Goal: Information Seeking & Learning: Learn about a topic

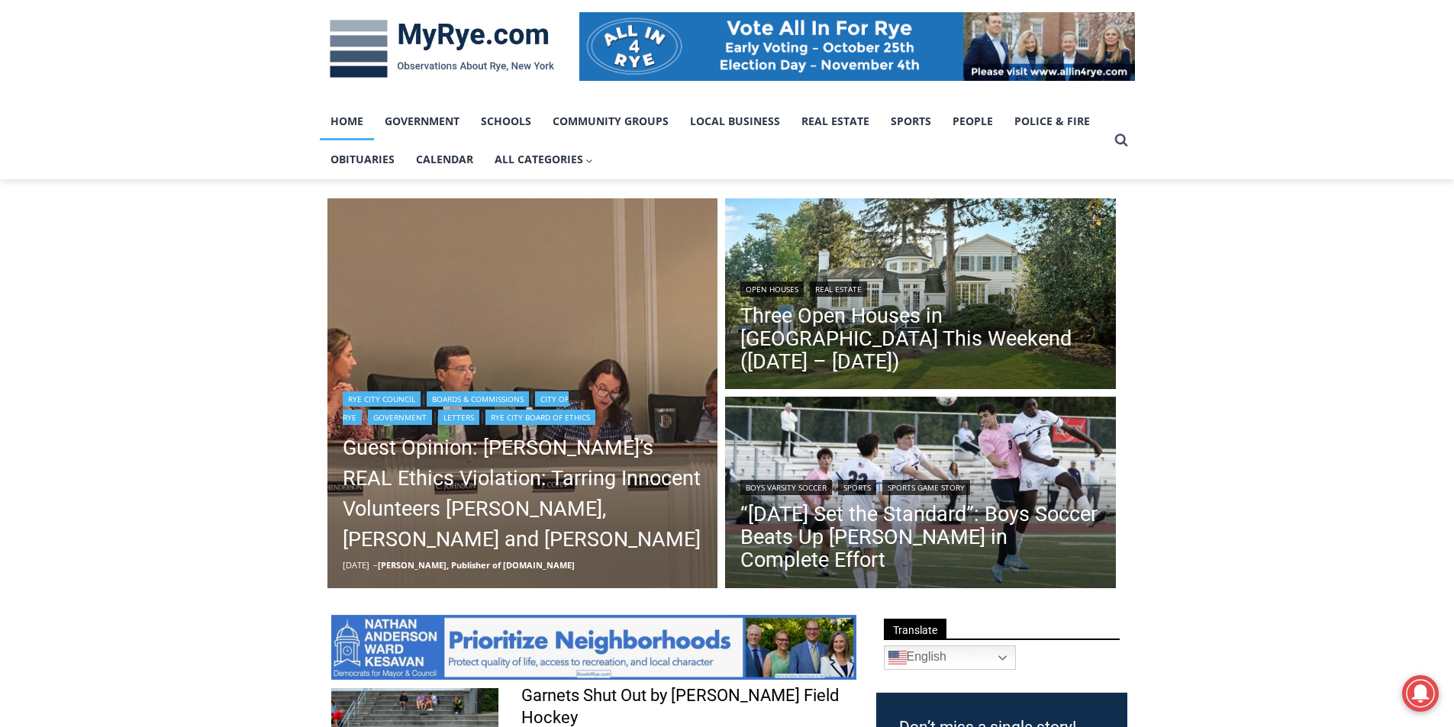
scroll to position [229, 0]
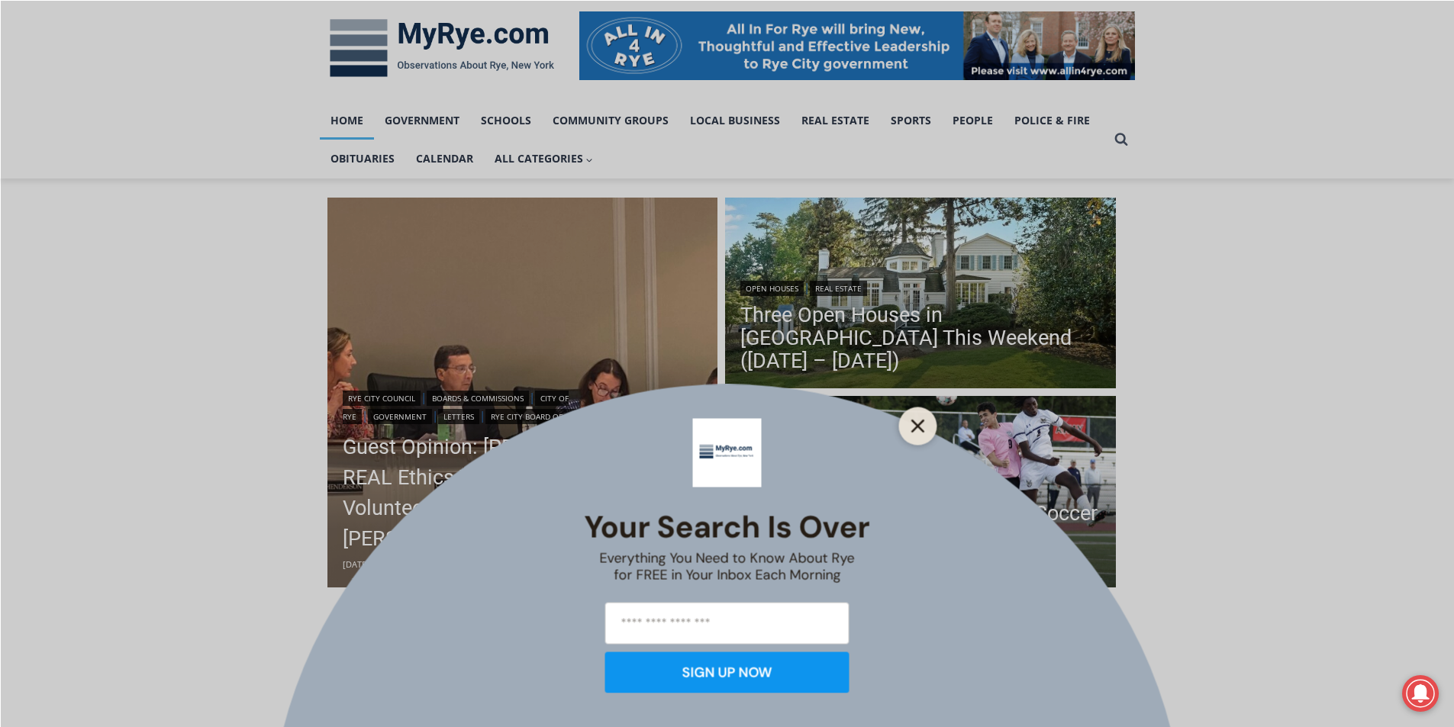
click at [915, 432] on icon "Close" at bounding box center [918, 426] width 14 height 14
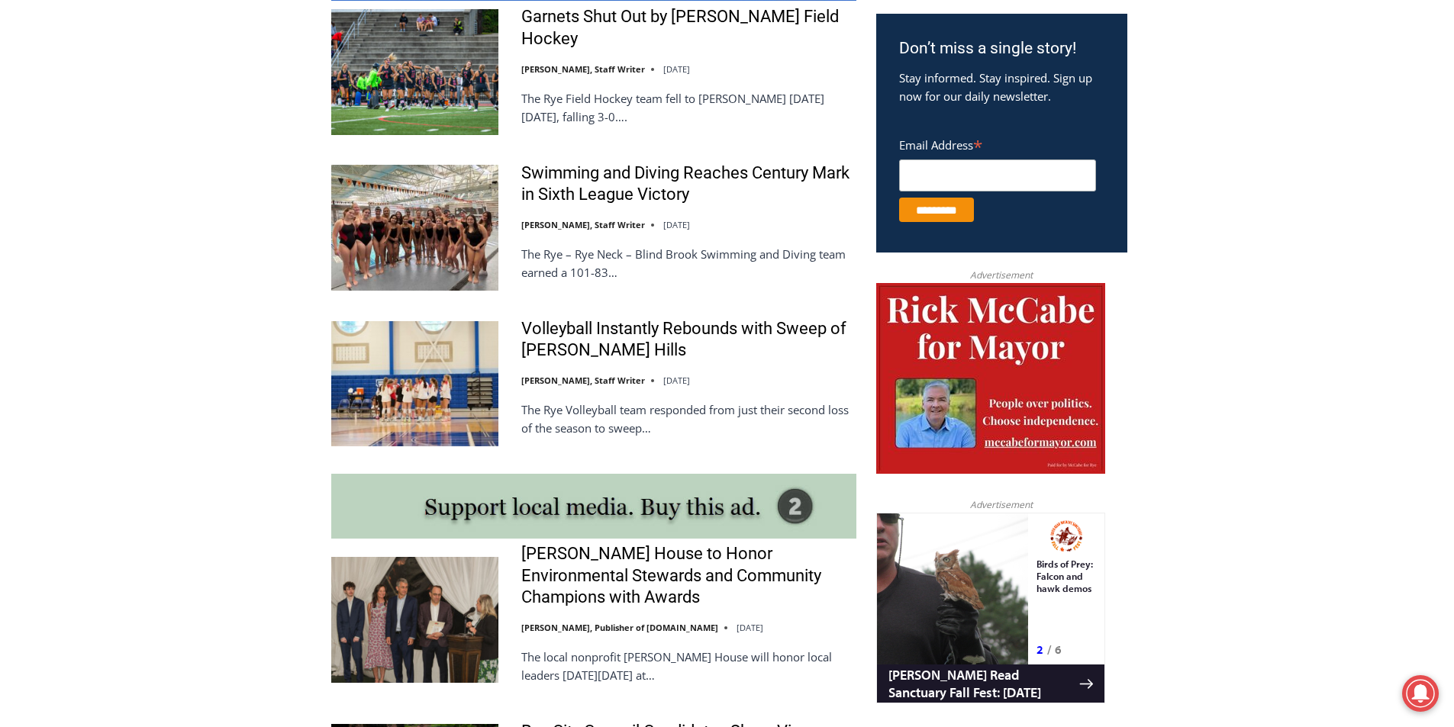
scroll to position [0, 0]
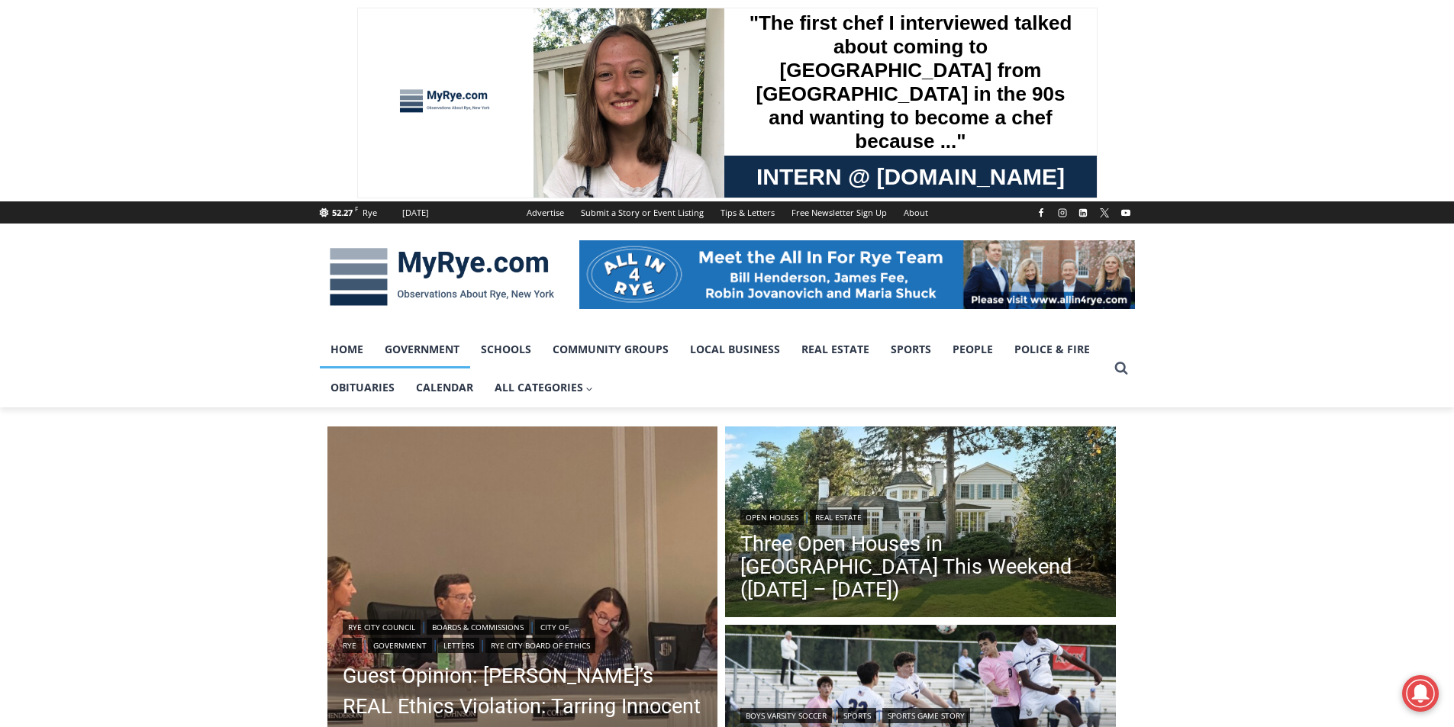
click at [437, 338] on link "Government" at bounding box center [422, 349] width 96 height 38
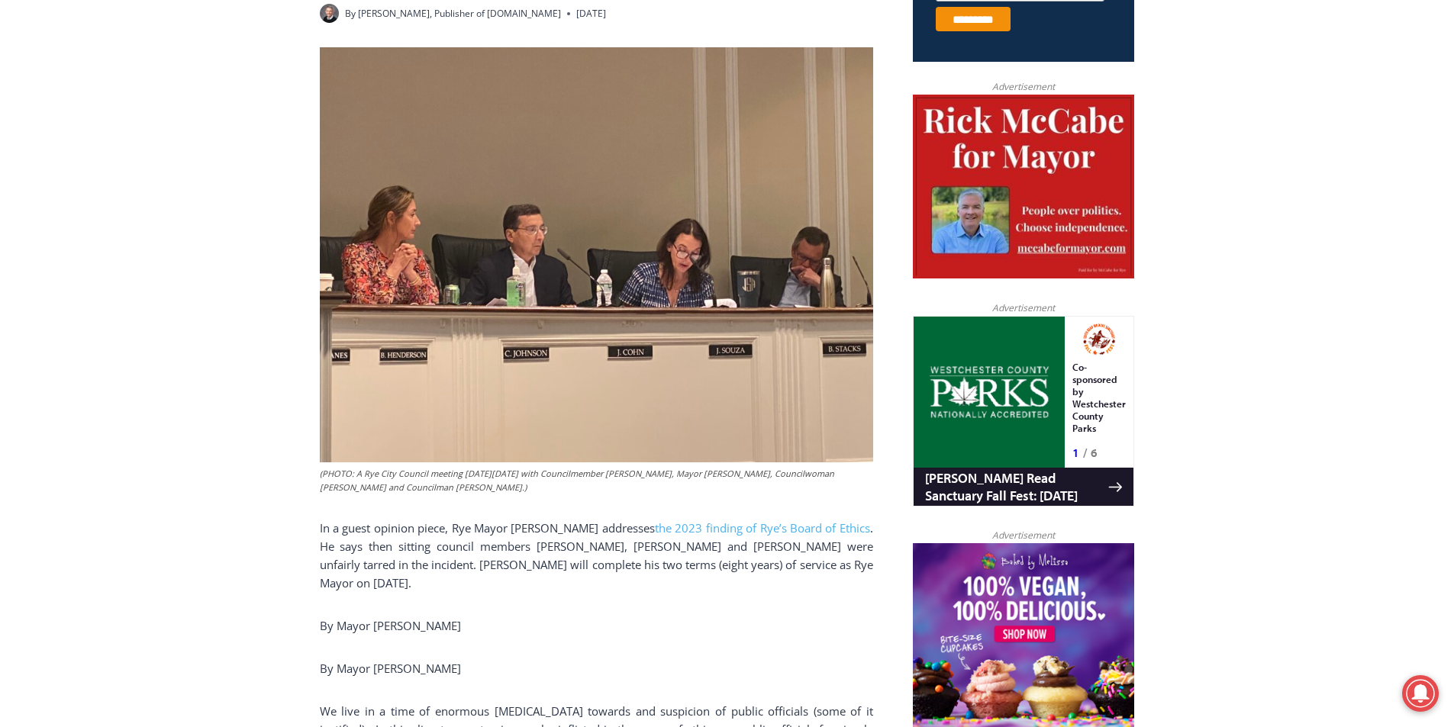
scroll to position [992, 0]
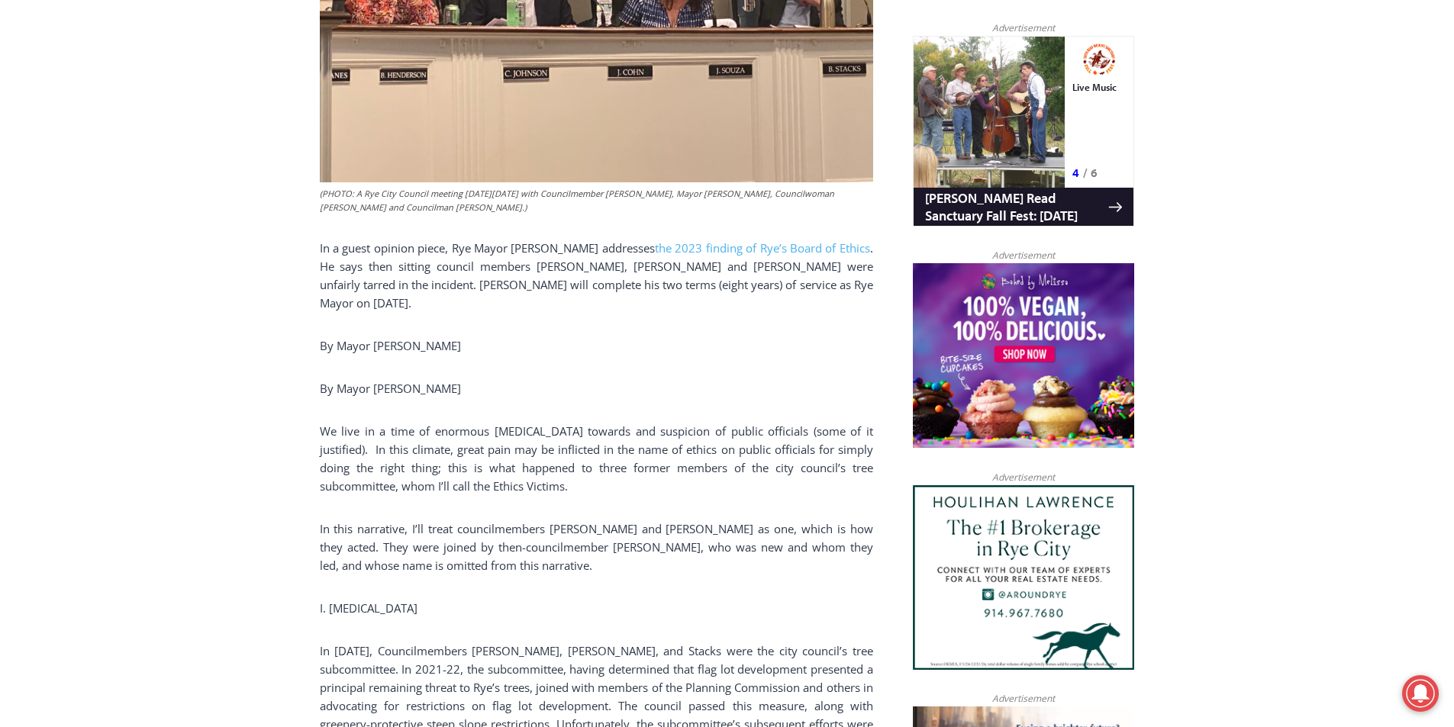
click at [436, 239] on p "In a guest opinion piece, Rye Mayor [PERSON_NAME] addresses the 2023 finding of…" at bounding box center [596, 275] width 553 height 73
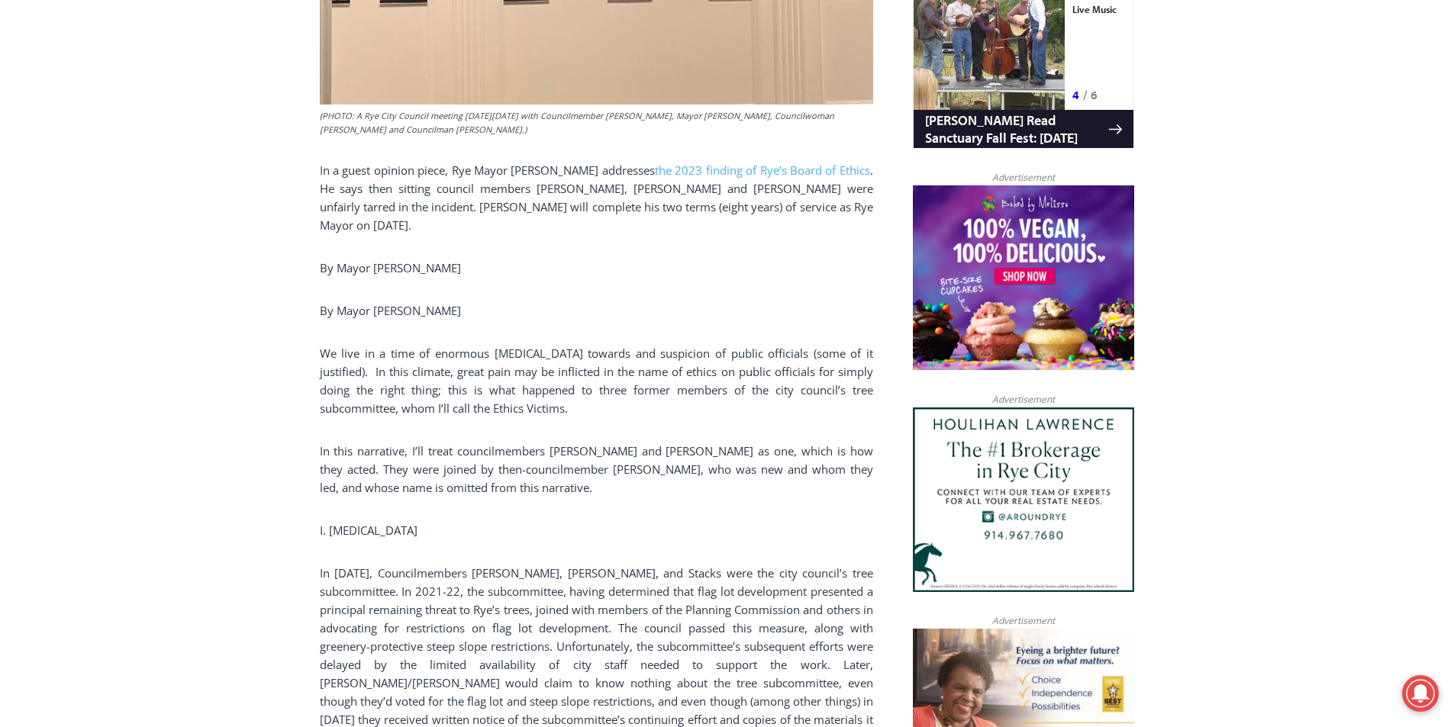
scroll to position [1145, 0]
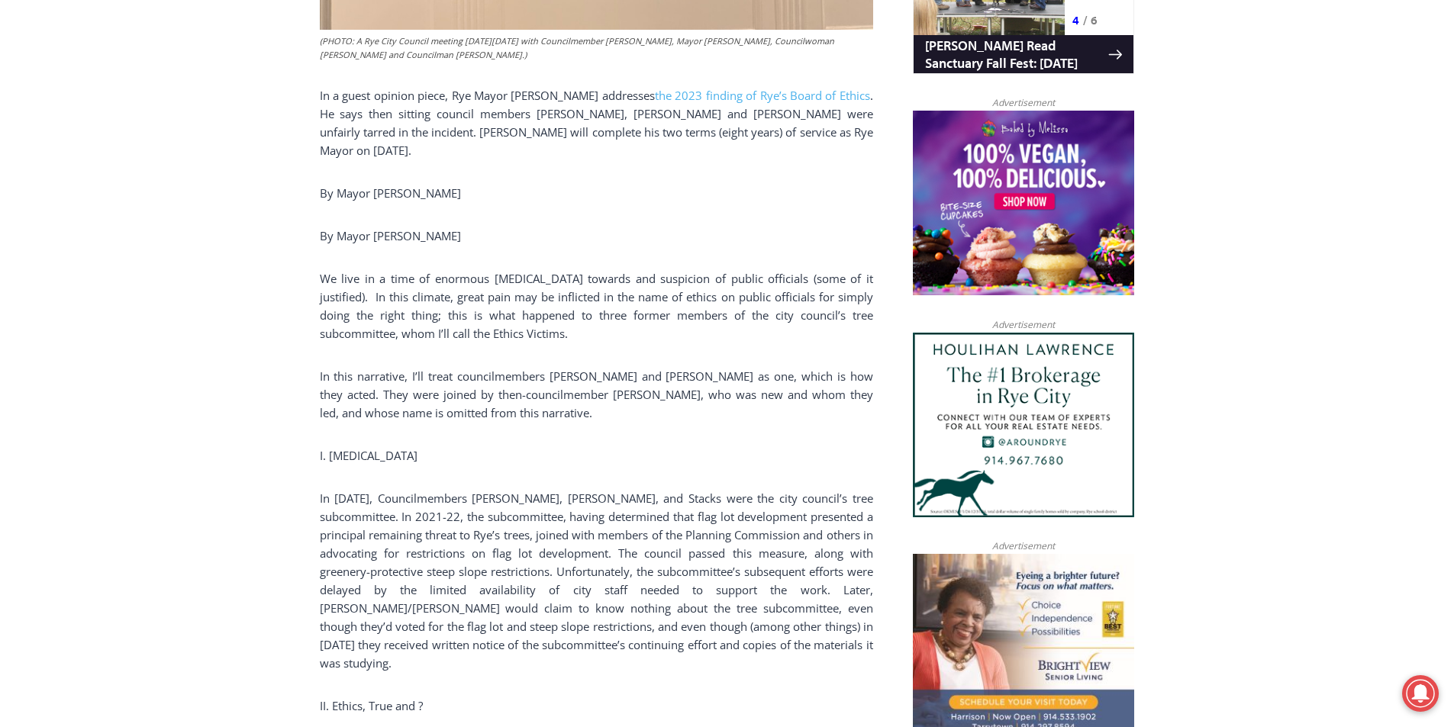
click at [383, 269] on p "We live in a time of enormous hostility towards and suspicion of public officia…" at bounding box center [596, 305] width 553 height 73
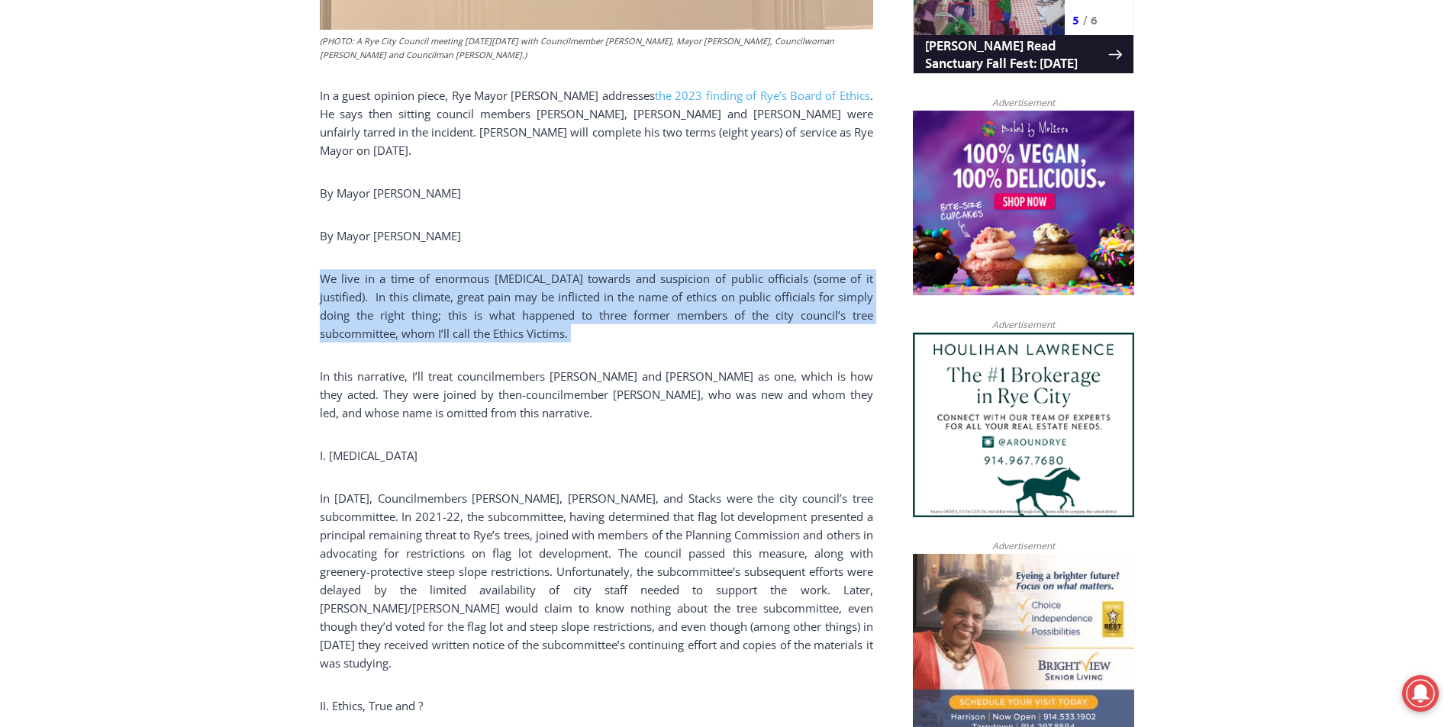
click at [383, 269] on p "We live in a time of enormous hostility towards and suspicion of public officia…" at bounding box center [596, 305] width 553 height 73
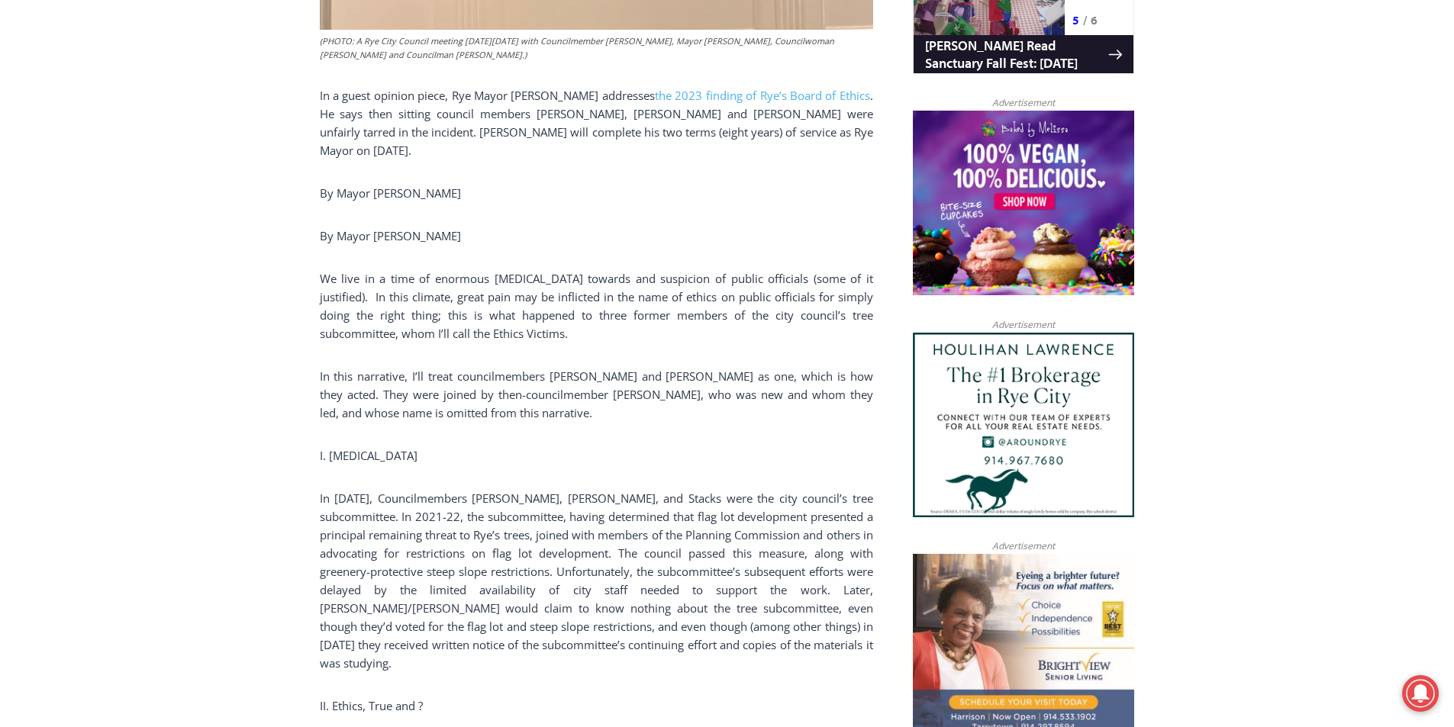
click at [415, 367] on p "In this narrative, I’ll treat councilmembers Josh Nathan and Bill Henderson as …" at bounding box center [596, 394] width 553 height 55
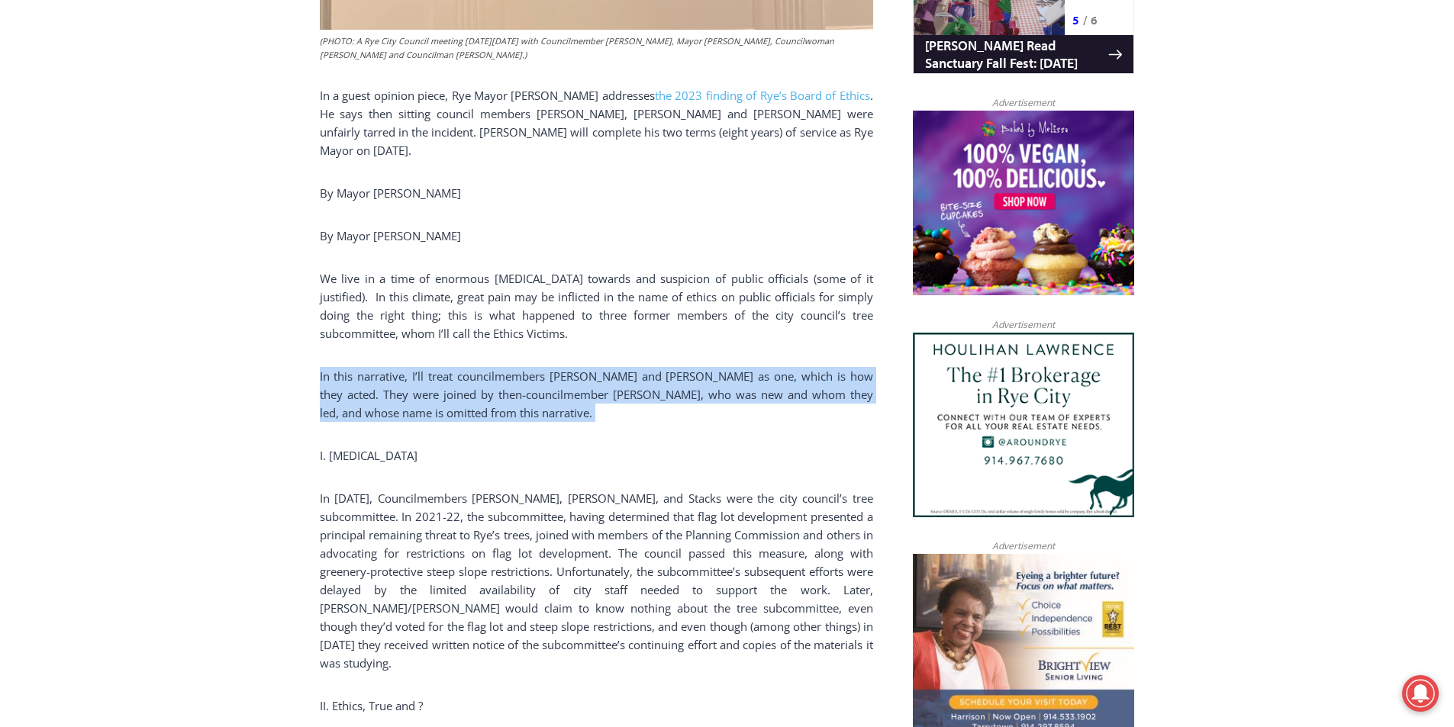
click at [416, 367] on p "In this narrative, I’ll treat councilmembers Josh Nathan and Bill Henderson as …" at bounding box center [596, 394] width 553 height 55
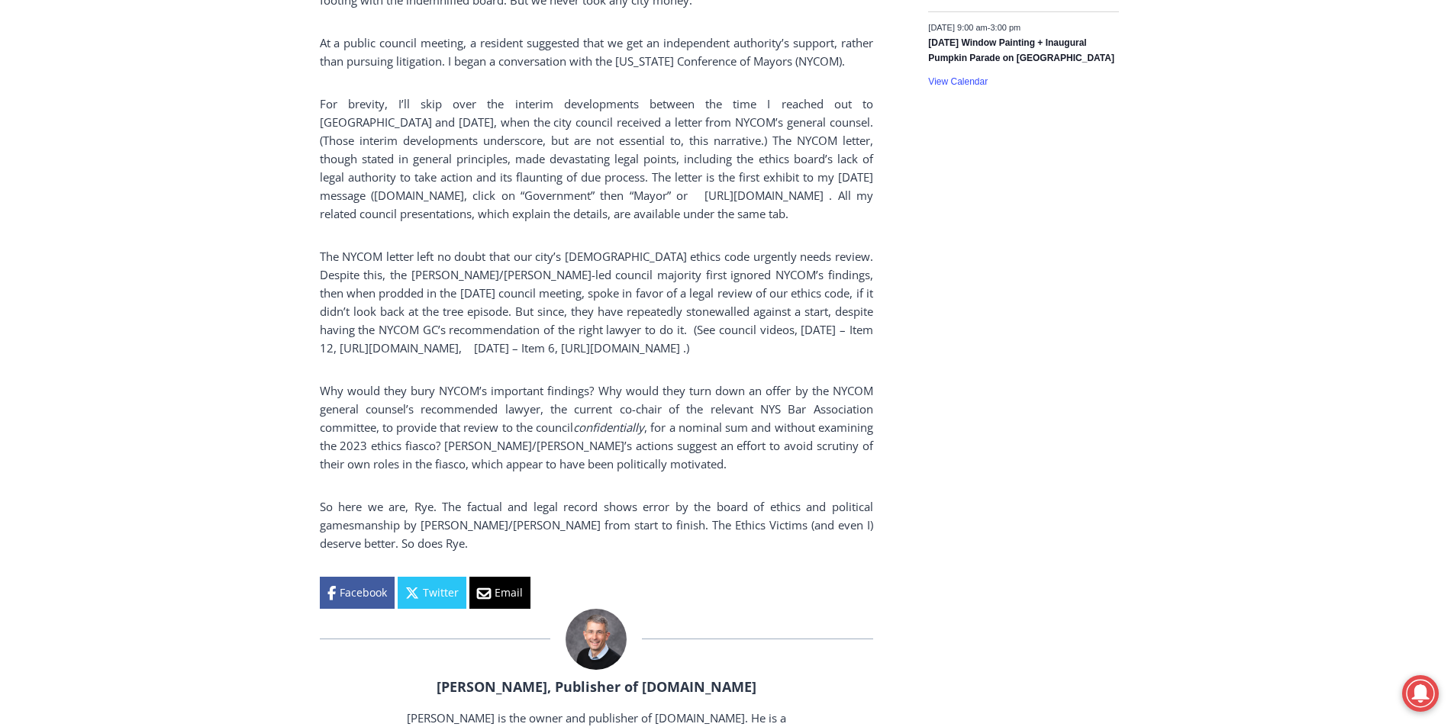
scroll to position [2806, 0]
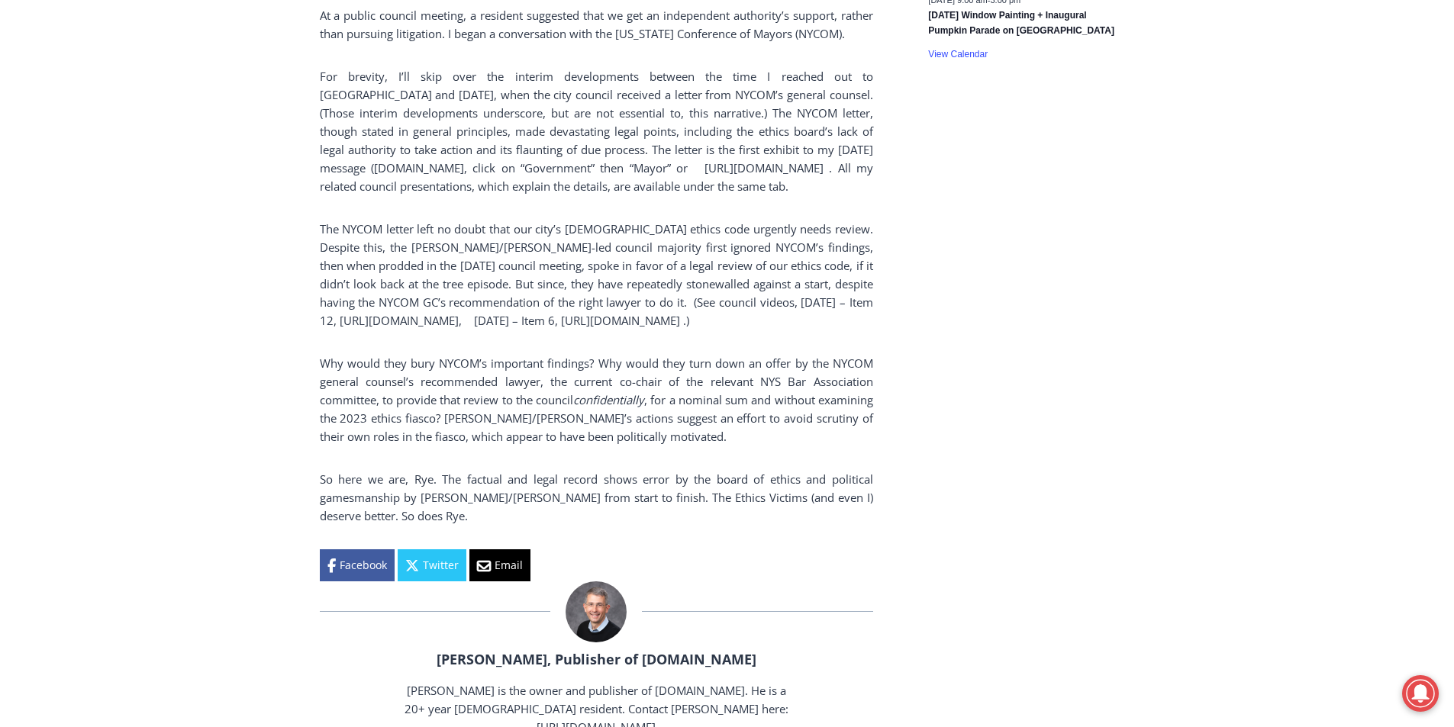
click at [501, 482] on p "So here we are, Rye. The factual and legal record shows error by the board of e…" at bounding box center [596, 497] width 553 height 55
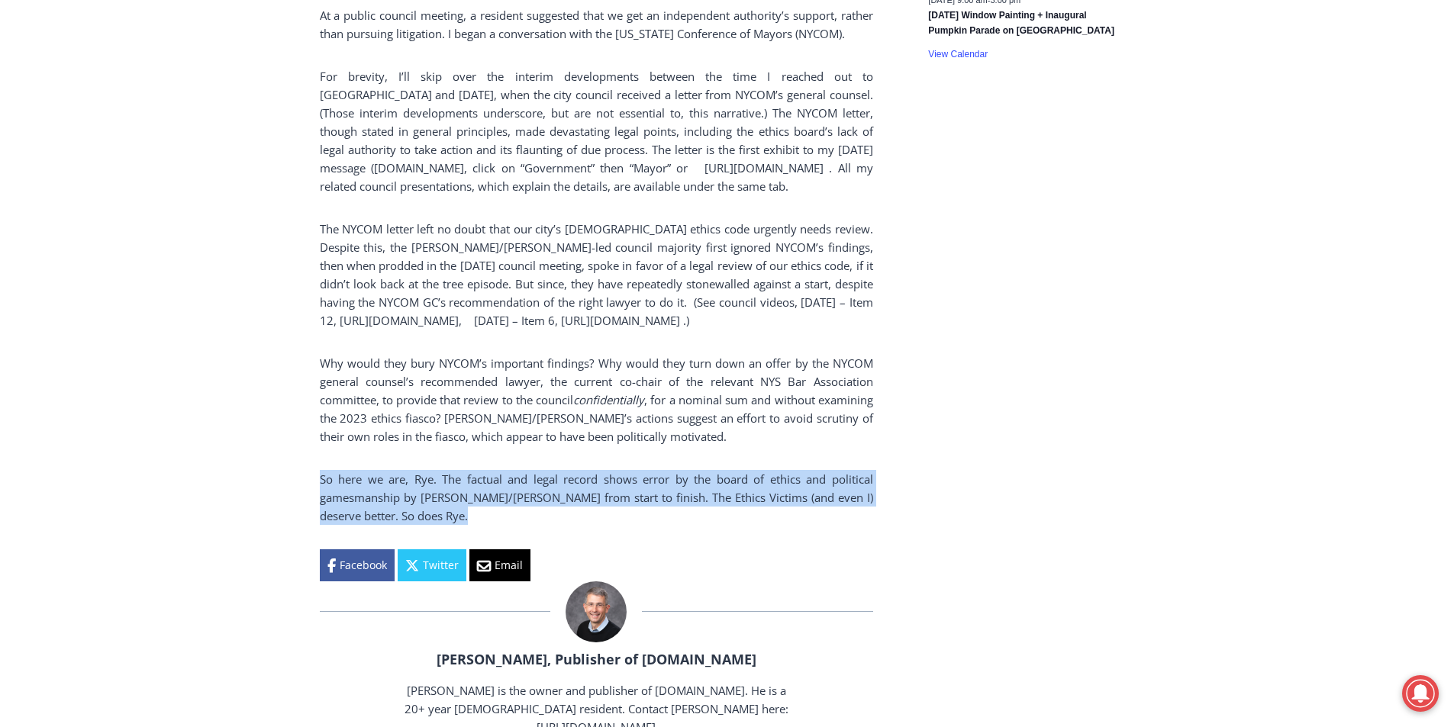
click at [501, 482] on p "So here we are, Rye. The factual and legal record shows error by the board of e…" at bounding box center [596, 497] width 553 height 55
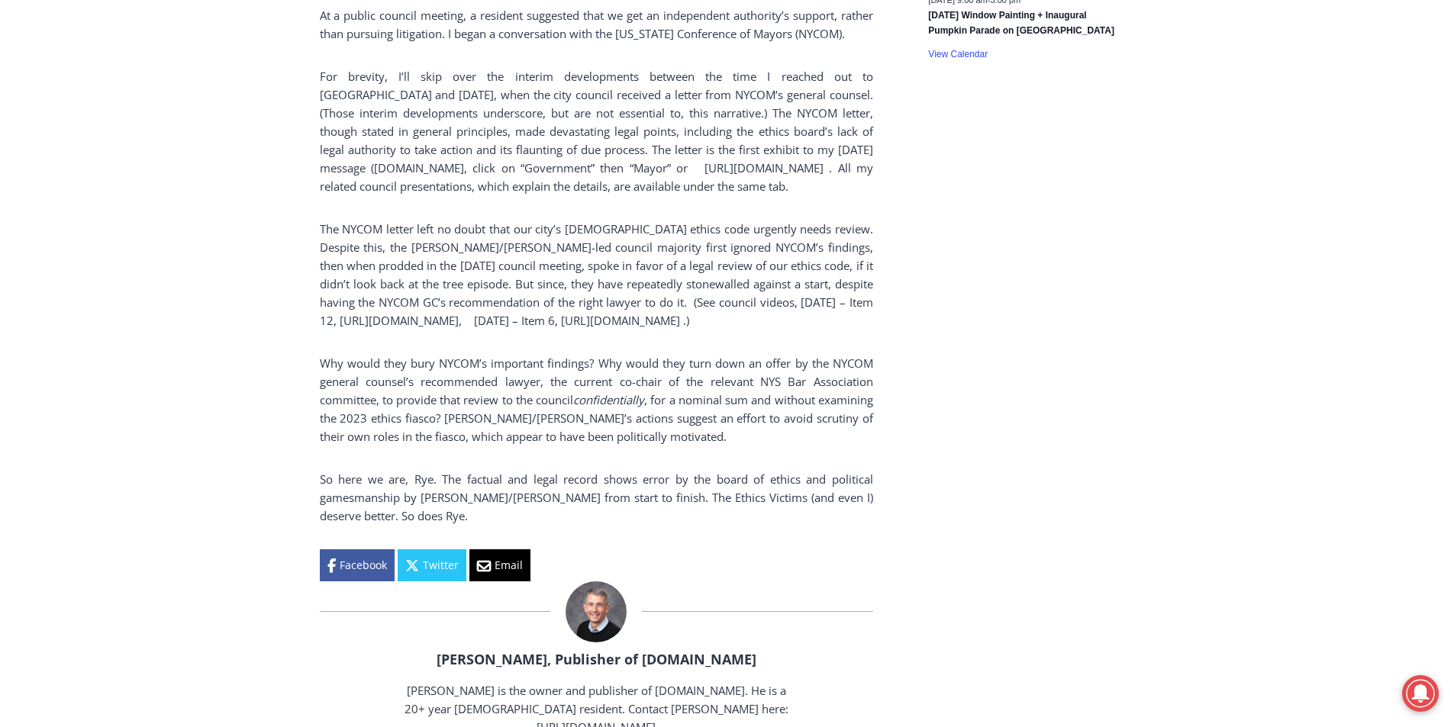
click at [746, 354] on p "Why would they bury NYCOM’s important findings? Why would they turn down an off…" at bounding box center [596, 400] width 553 height 92
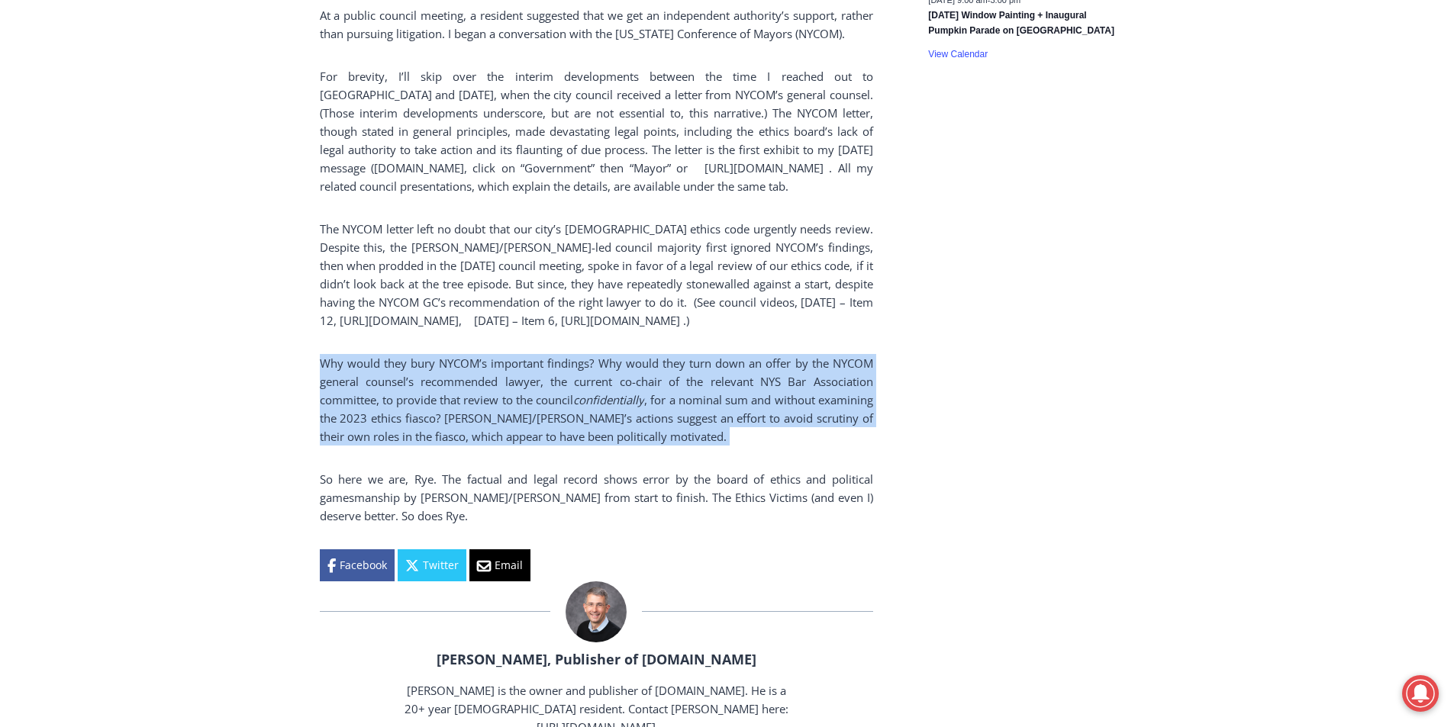
click at [746, 354] on p "Why would they bury NYCOM’s important findings? Why would they turn down an off…" at bounding box center [596, 400] width 553 height 92
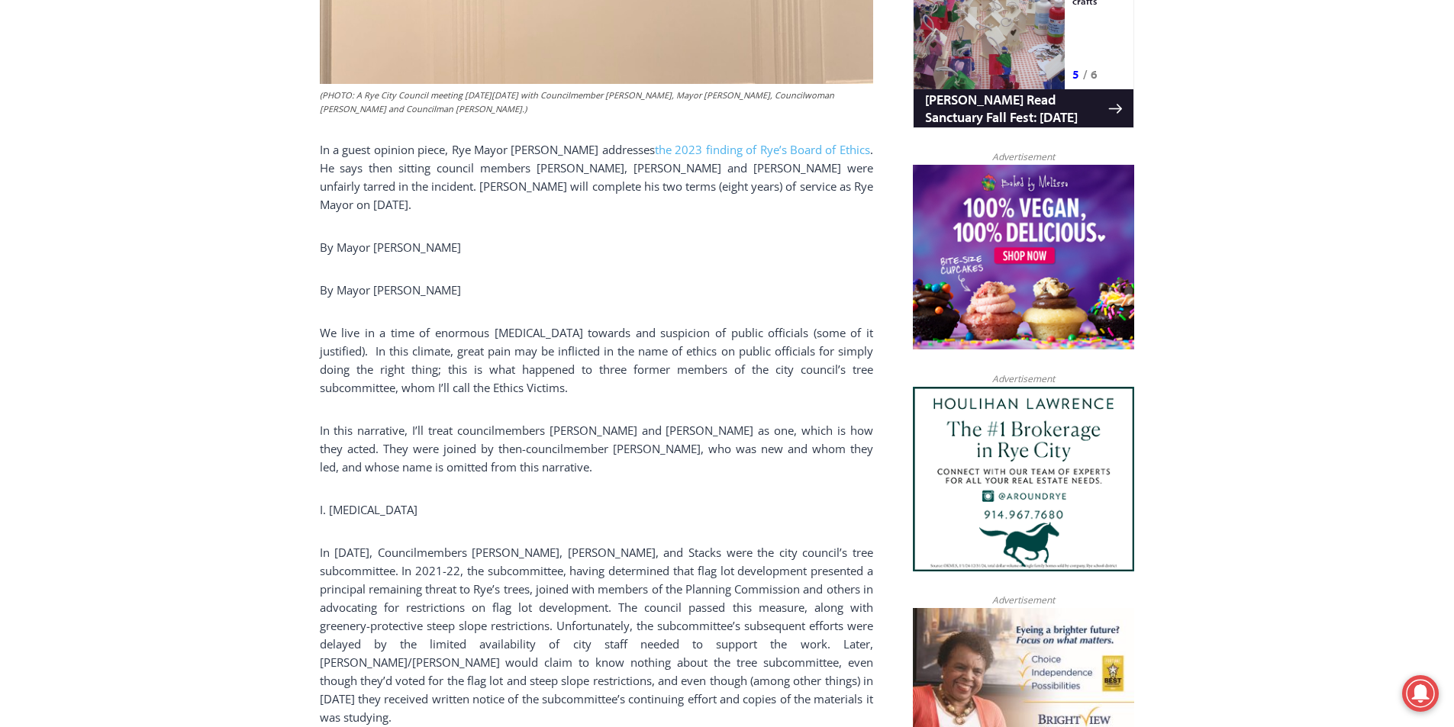
scroll to position [1085, 0]
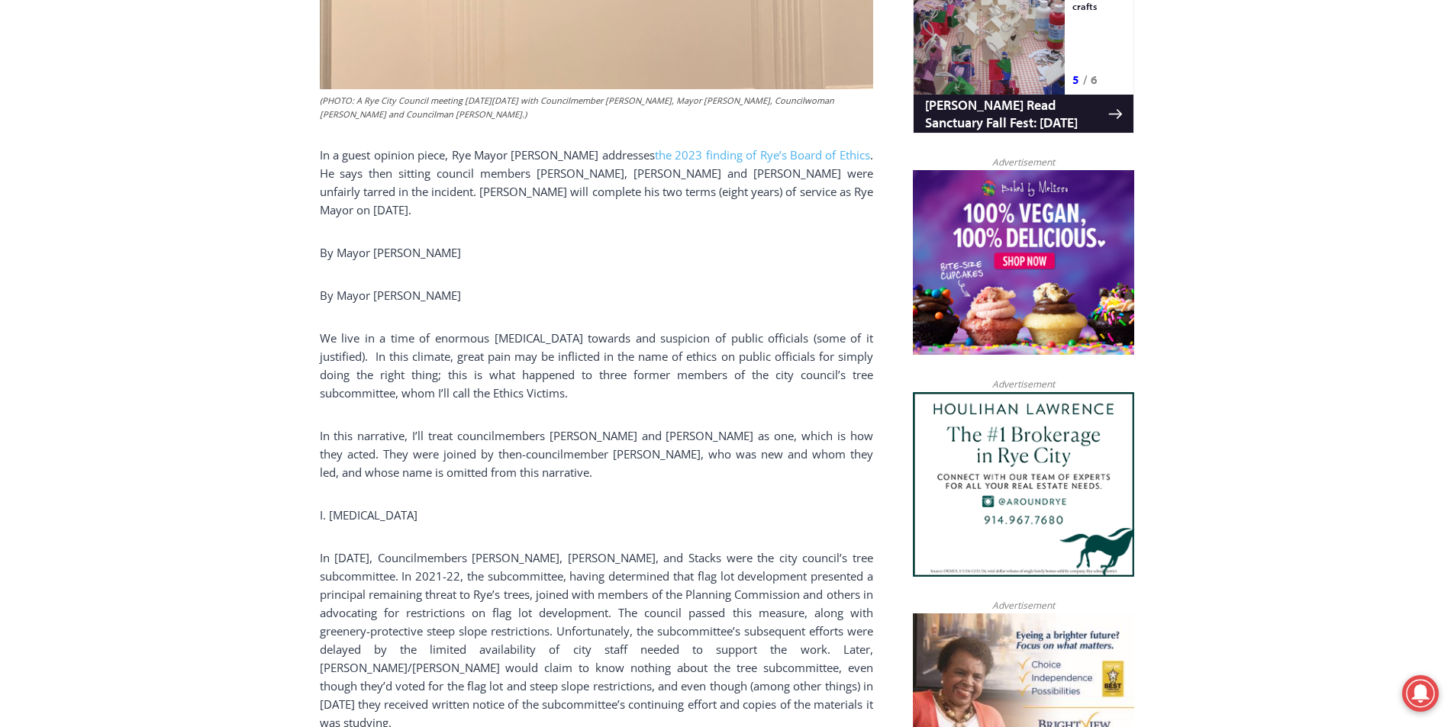
click at [586, 344] on p "We live in a time of enormous hostility towards and suspicion of public officia…" at bounding box center [596, 365] width 553 height 73
click at [572, 329] on p "We live in a time of enormous hostility towards and suspicion of public officia…" at bounding box center [596, 365] width 553 height 73
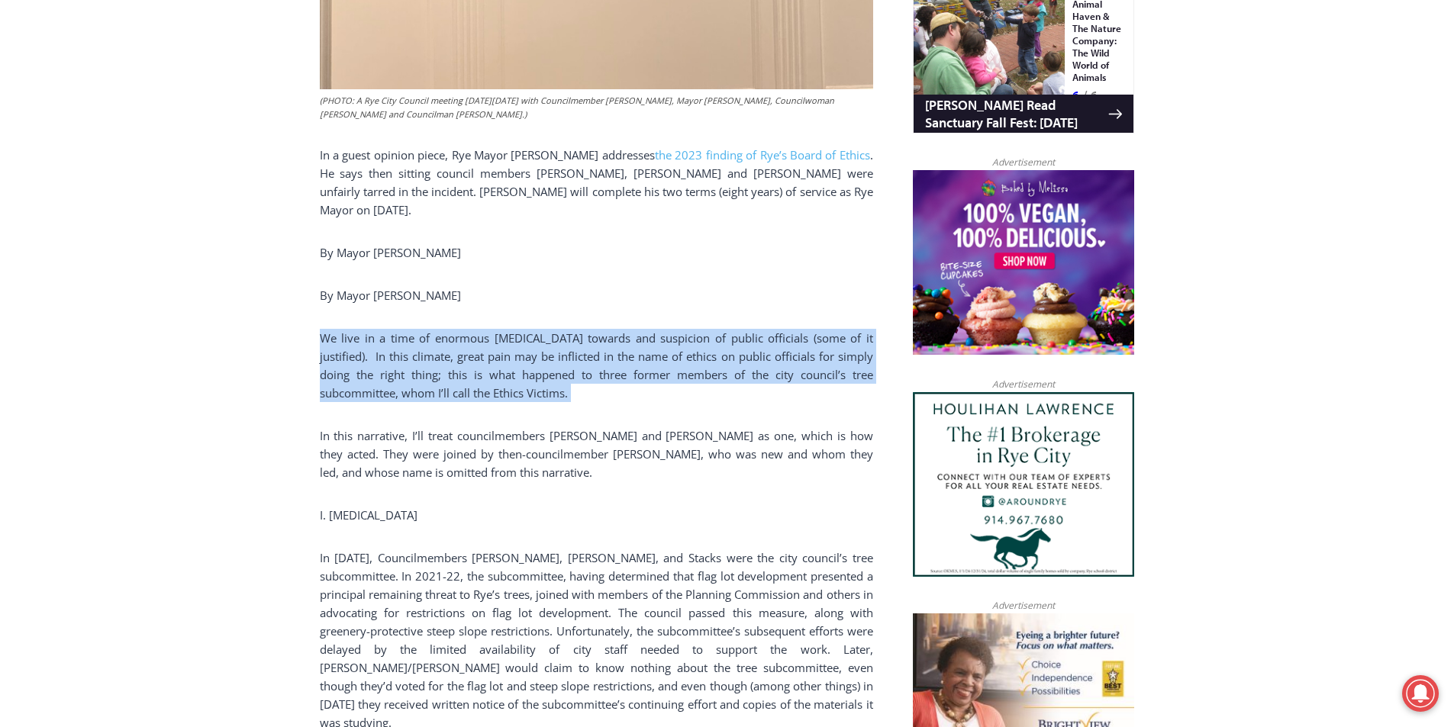
click at [572, 329] on p "We live in a time of enormous hostility towards and suspicion of public officia…" at bounding box center [596, 365] width 553 height 73
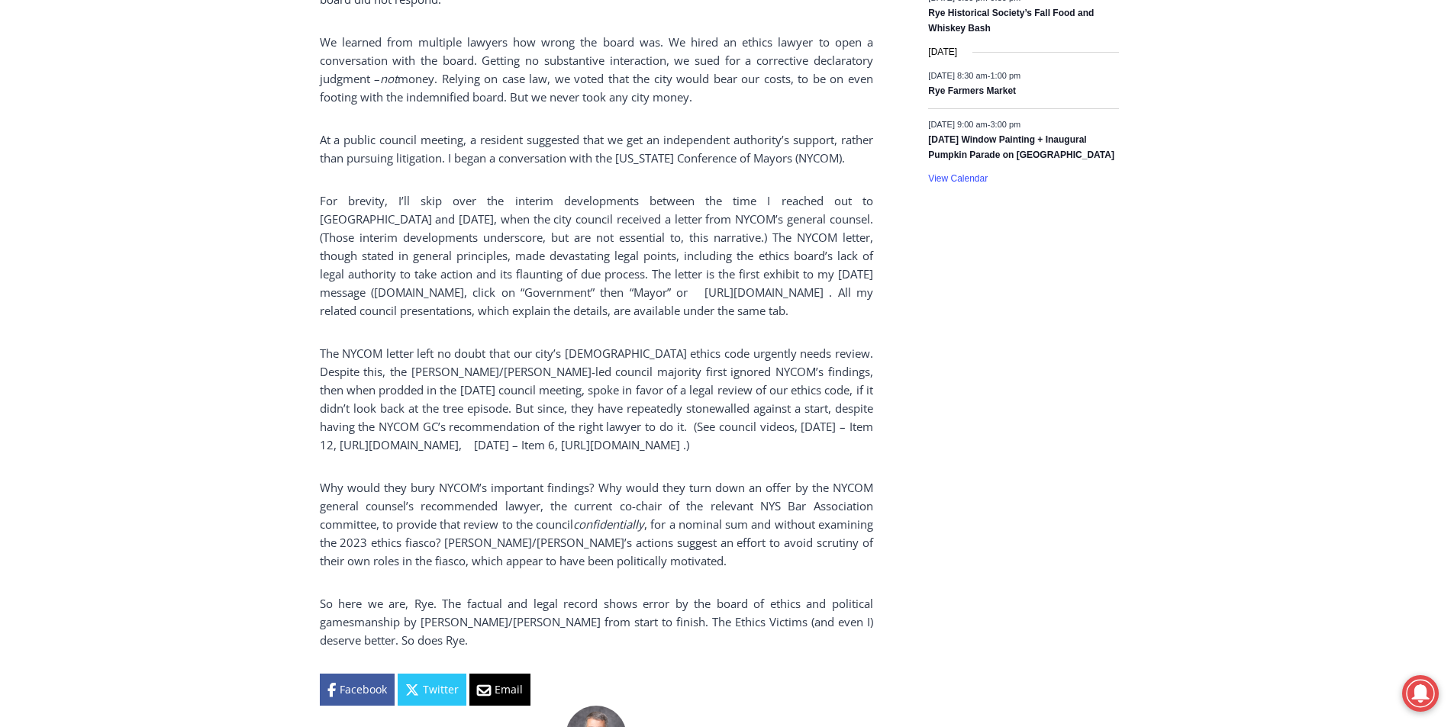
scroll to position [2688, 0]
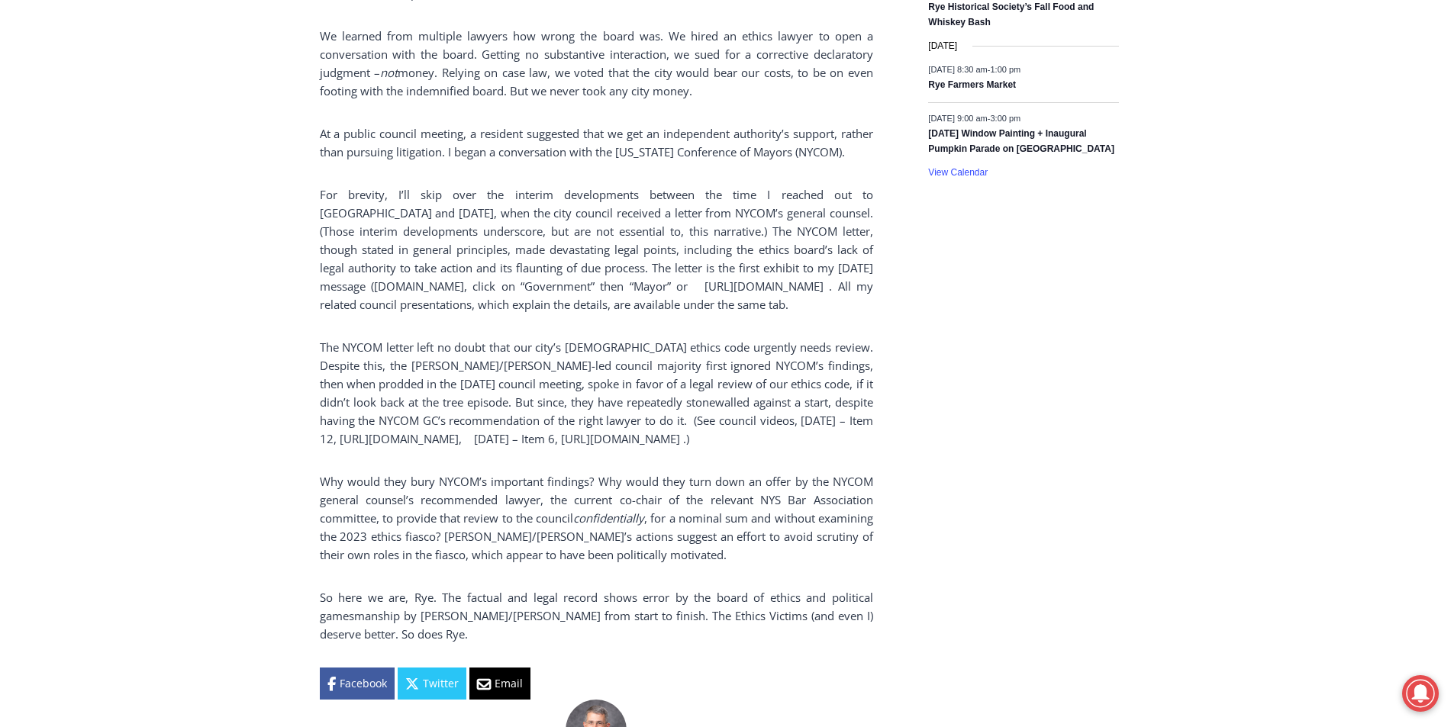
click at [393, 338] on p "The NYCOM letter left no doubt that our city’s 60-year-old ethics code urgently…" at bounding box center [596, 393] width 553 height 110
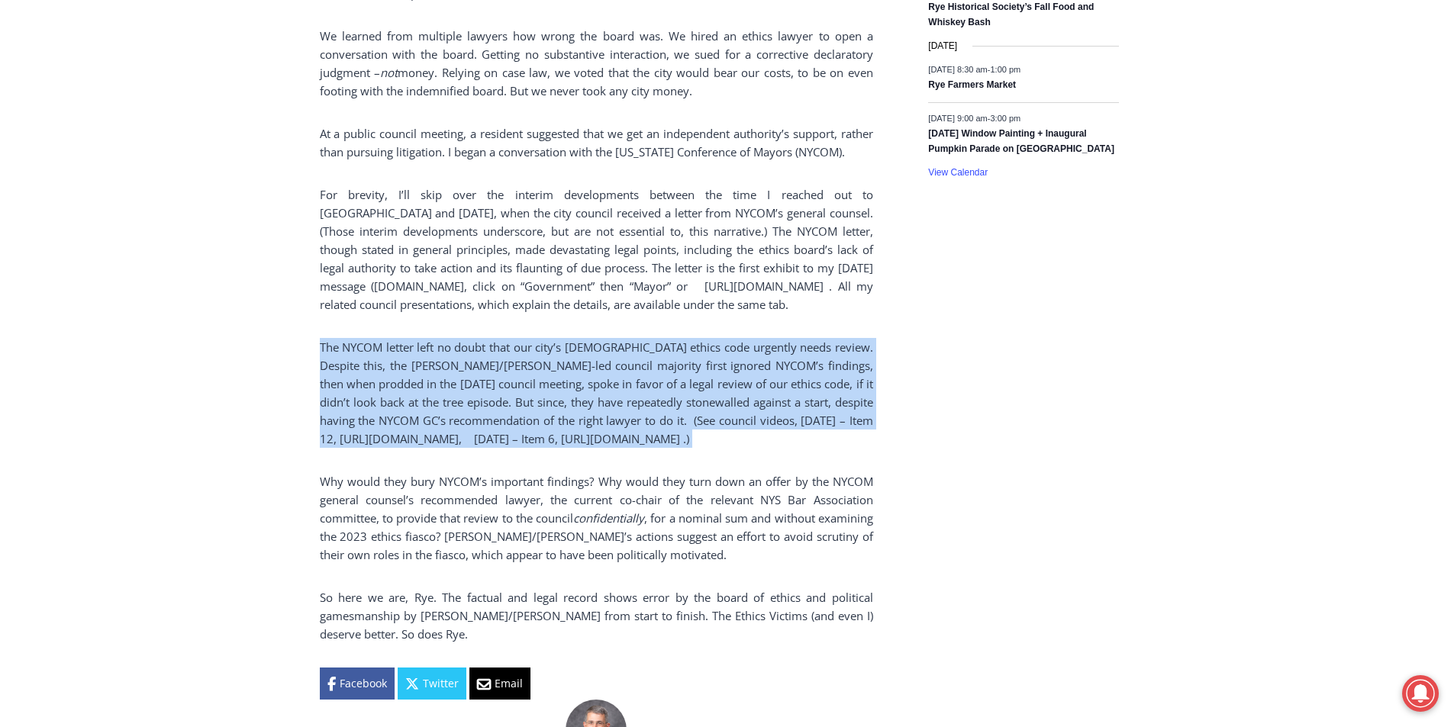
click at [393, 338] on p "The NYCOM letter left no doubt that our city’s 60-year-old ethics code urgently…" at bounding box center [596, 393] width 553 height 110
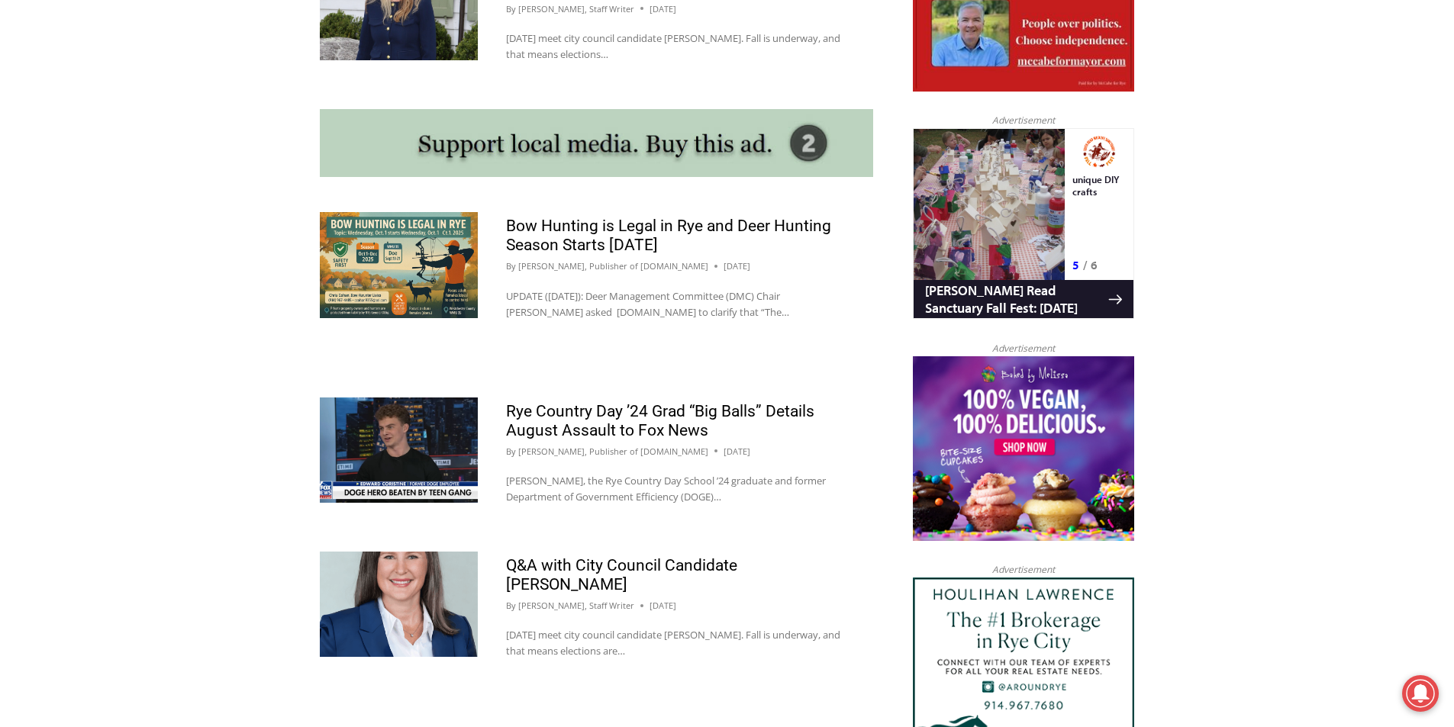
scroll to position [1297, 0]
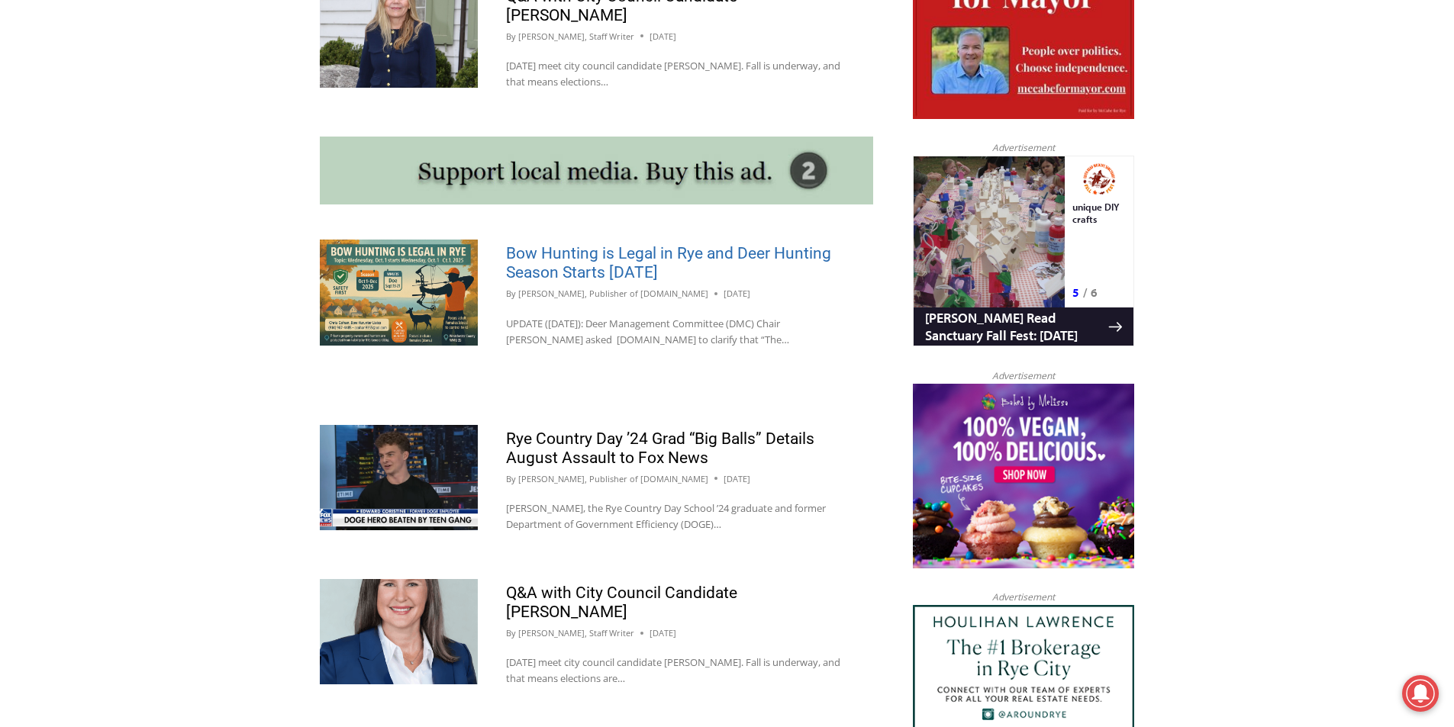
click at [584, 265] on link "Bow Hunting is Legal in Rye and Deer Hunting Season Starts October 1st" at bounding box center [668, 262] width 325 height 37
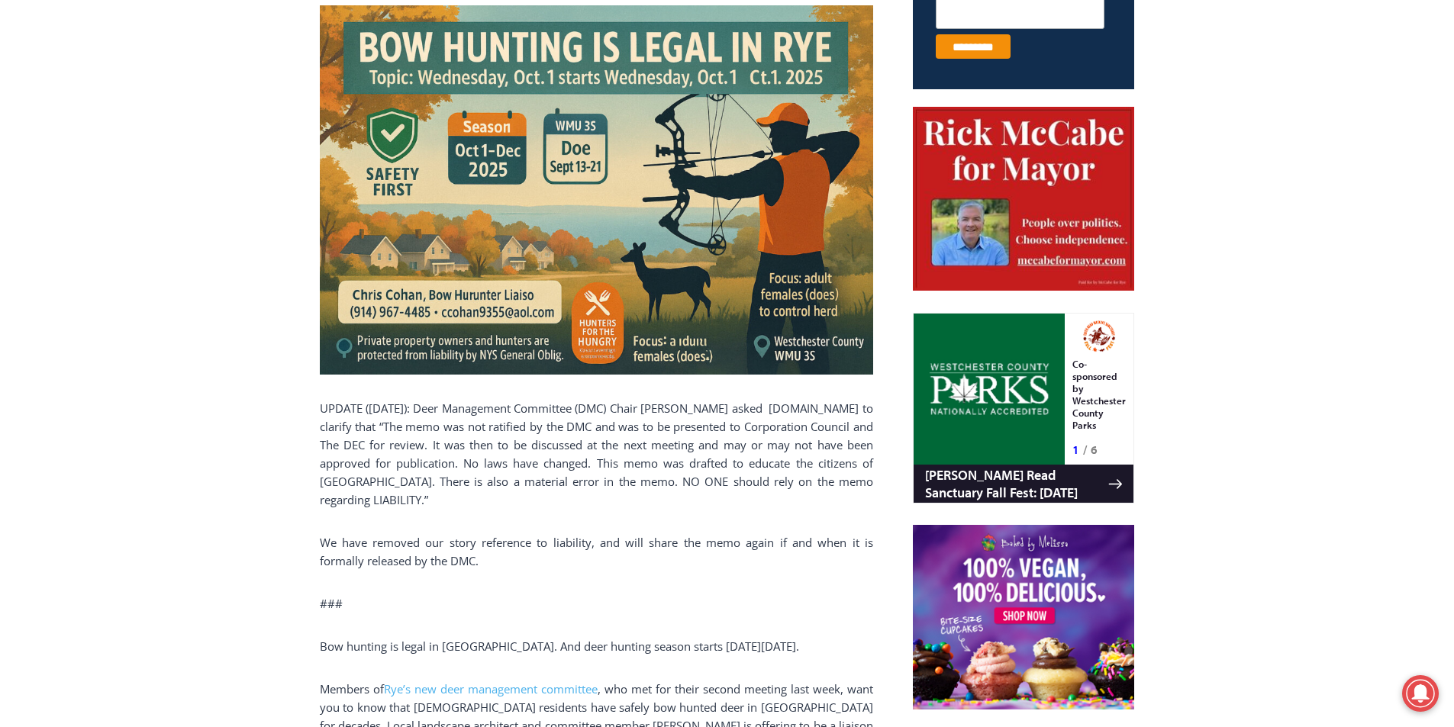
scroll to position [687, 0]
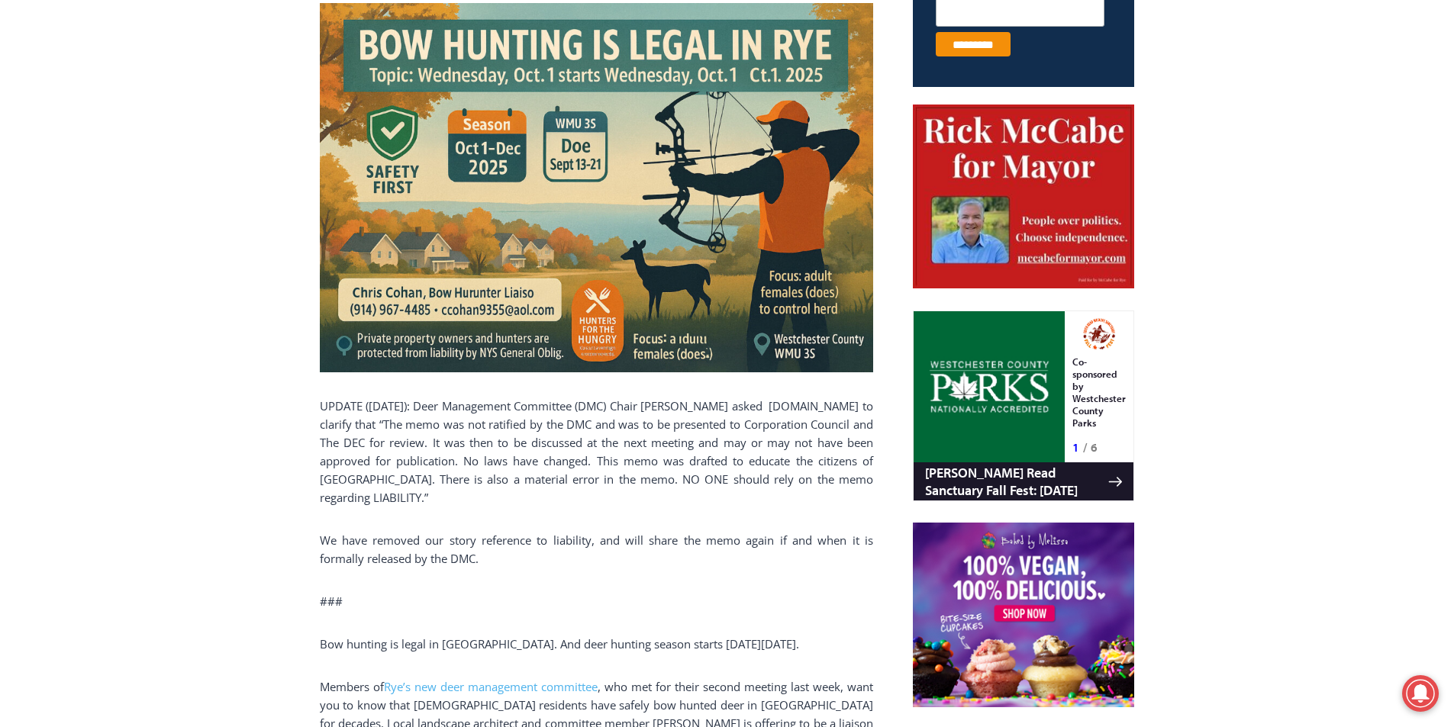
click at [399, 449] on p "UPDATE ([DATE]): Deer Management Committee (DMC) Chair [PERSON_NAME] asked [DOM…" at bounding box center [596, 452] width 553 height 110
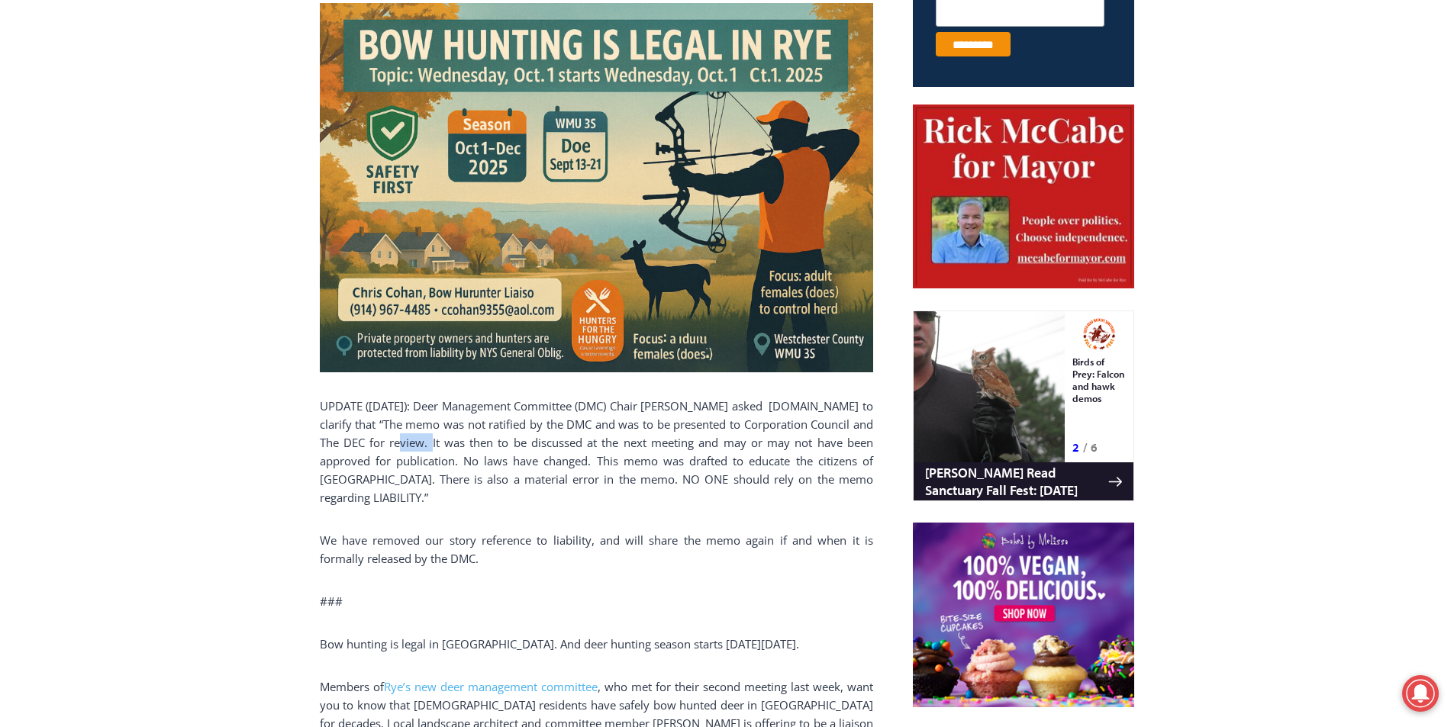
click at [399, 449] on p "UPDATE ([DATE]): Deer Management Committee (DMC) Chair [PERSON_NAME] asked [DOM…" at bounding box center [596, 452] width 553 height 110
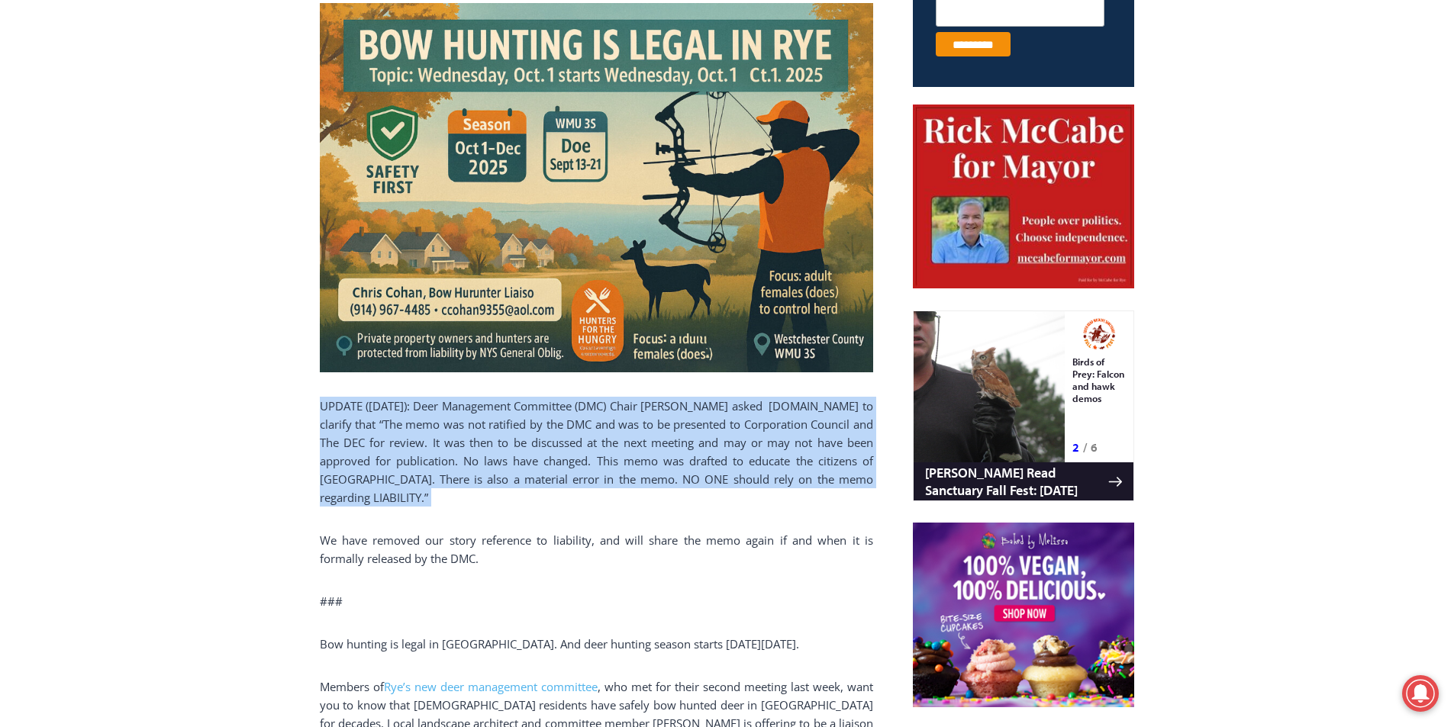
click at [399, 449] on p "UPDATE ([DATE]): Deer Management Committee (DMC) Chair [PERSON_NAME] asked [DOM…" at bounding box center [596, 452] width 553 height 110
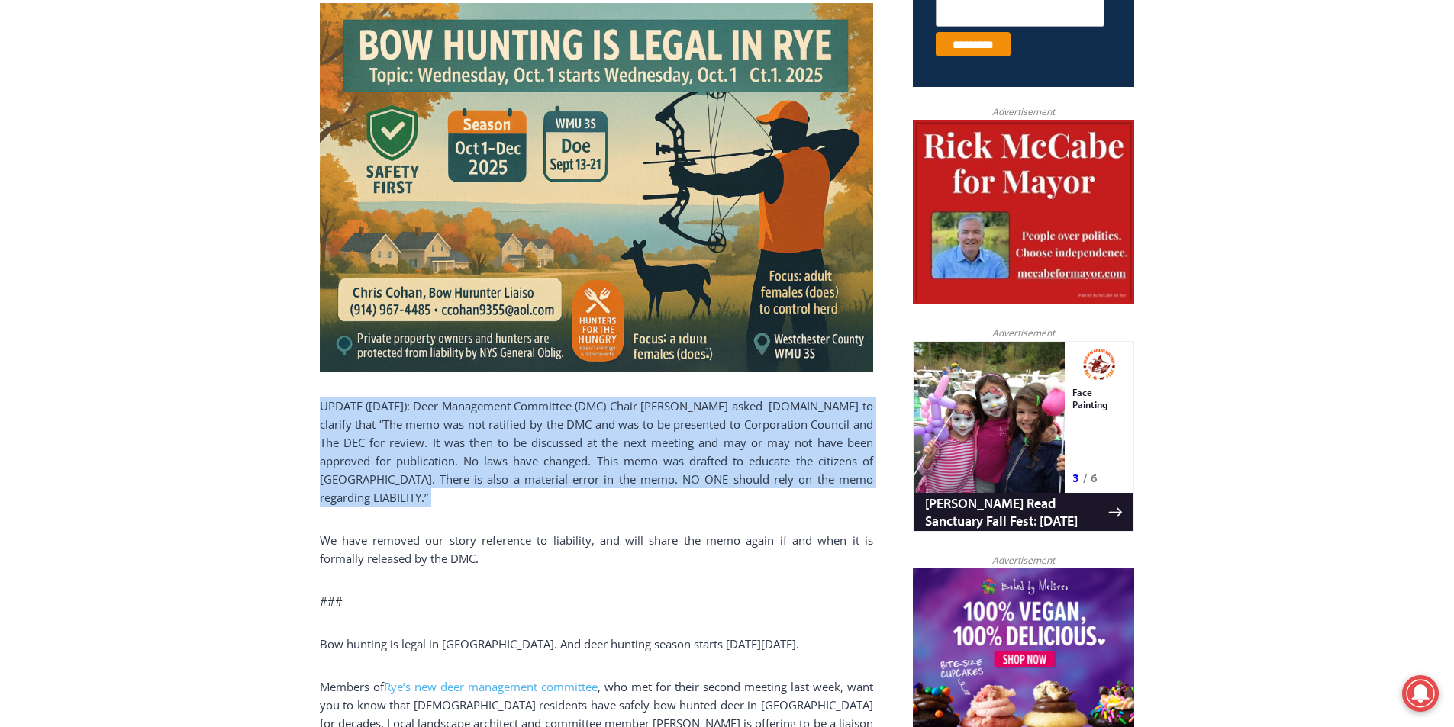
copy div "UPDATE ([DATE]): Deer Management Committee (DMC) Chair [PERSON_NAME] asked [DOM…"
